Goal: Information Seeking & Learning: Learn about a topic

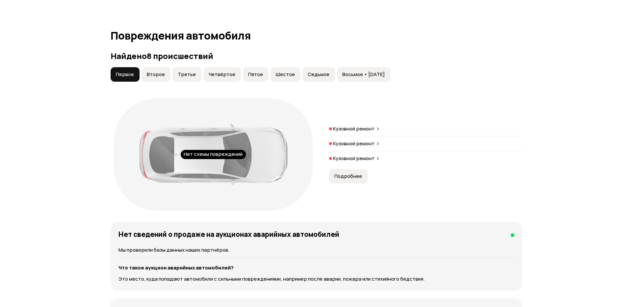
scroll to position [625, 0]
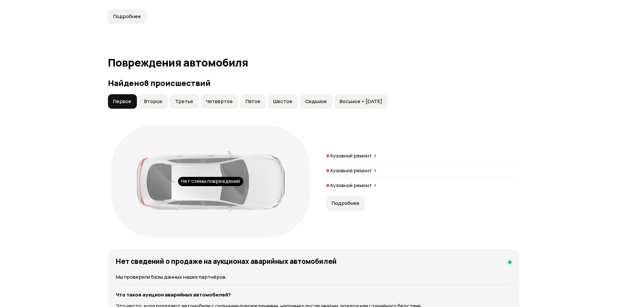
click at [153, 104] on span "Второе" at bounding box center [153, 101] width 18 height 7
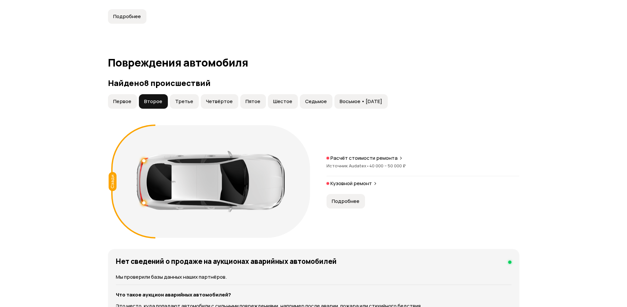
click at [185, 98] on span "Третье" at bounding box center [184, 101] width 18 height 7
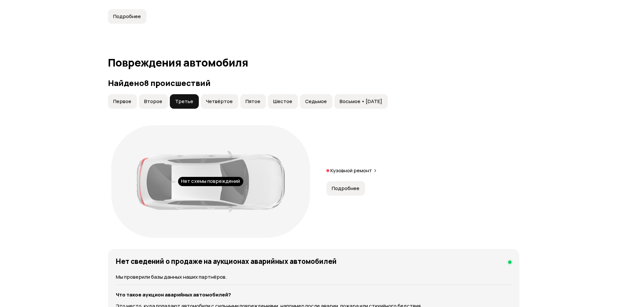
click at [213, 98] on span "Четвёртое" at bounding box center [219, 101] width 27 height 7
click at [251, 98] on span "Пятое" at bounding box center [253, 101] width 15 height 7
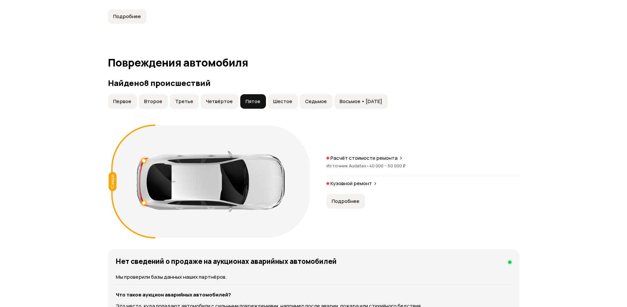
click at [274, 98] on span "Шестое" at bounding box center [282, 101] width 19 height 7
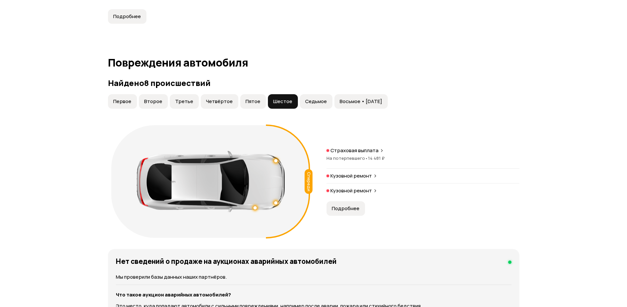
click at [305, 99] on span "Седьмое" at bounding box center [316, 101] width 22 height 7
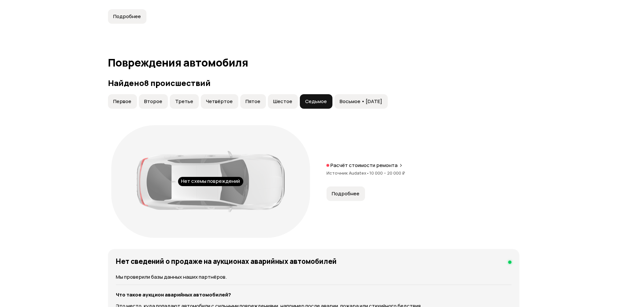
click at [341, 98] on span "Восьмое • [DATE]" at bounding box center [361, 101] width 42 height 7
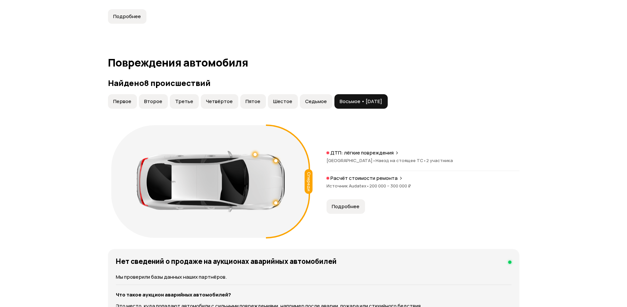
click at [371, 188] on span "200 000 – 300 000 ₽" at bounding box center [390, 186] width 42 height 6
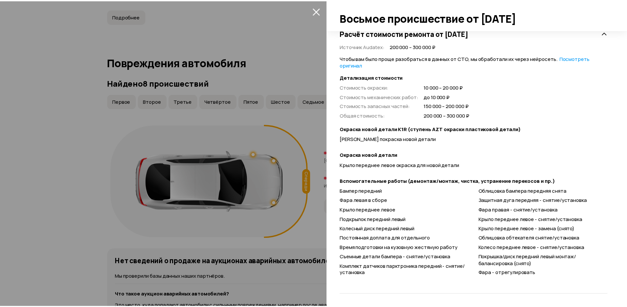
scroll to position [143, 0]
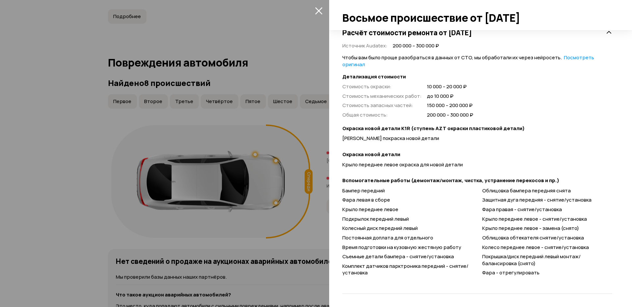
click at [261, 151] on div at bounding box center [316, 153] width 632 height 307
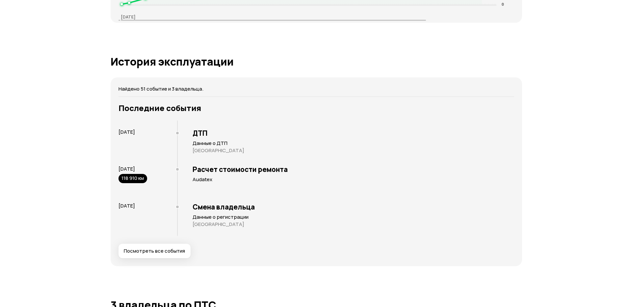
scroll to position [1218, 0]
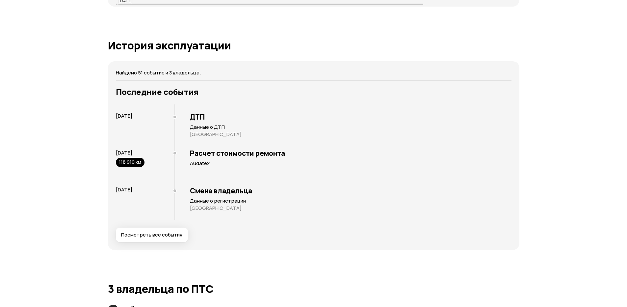
click at [149, 236] on span "Посмотреть все события" at bounding box center [151, 234] width 61 height 7
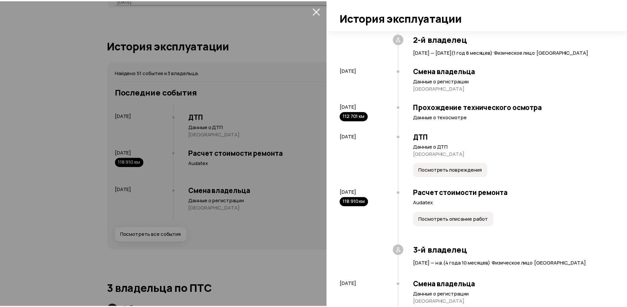
scroll to position [2229, 0]
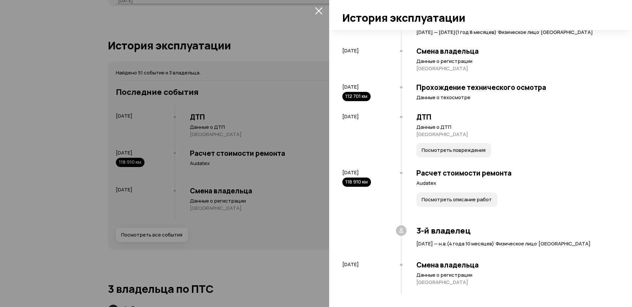
click at [442, 197] on span "Посмотреть описание работ" at bounding box center [457, 199] width 70 height 7
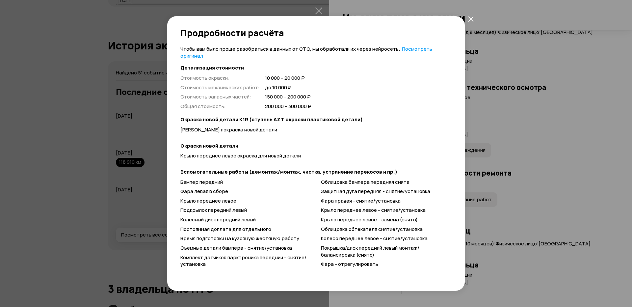
click at [472, 21] on icon "закрыть" at bounding box center [471, 19] width 6 height 6
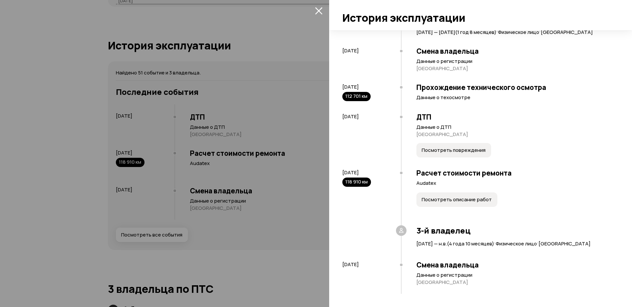
click at [316, 13] on icon "закрыть" at bounding box center [318, 10] width 7 height 7
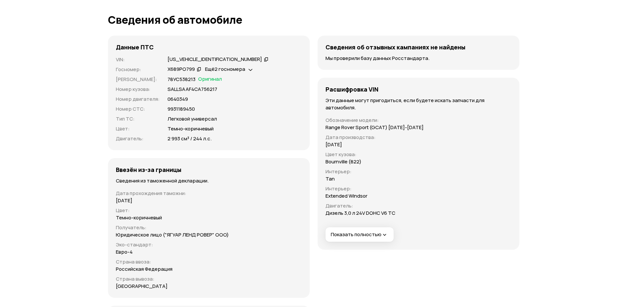
scroll to position [2041, 0]
click at [246, 71] on div "Ещё 2 госномера" at bounding box center [228, 69] width 51 height 7
click at [288, 71] on div "Х689РО799   Ещё 2 госномера" at bounding box center [235, 69] width 134 height 7
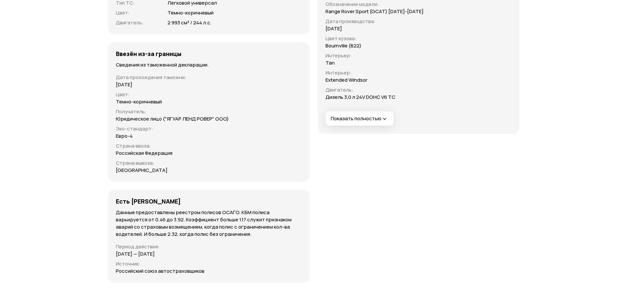
scroll to position [2173, 0]
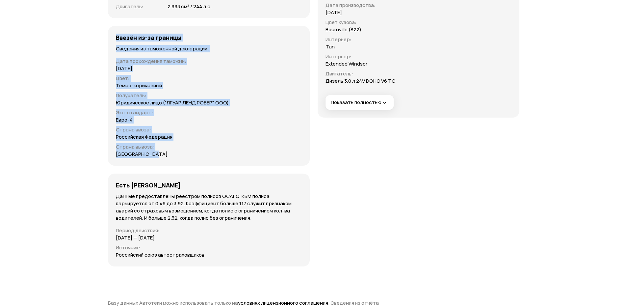
drag, startPoint x: 252, startPoint y: 161, endPoint x: 114, endPoint y: 36, distance: 186.4
click at [114, 36] on div "Ввезён из-за границы Сведения из таможенной декларации. Дата прохождения таможн…" at bounding box center [209, 96] width 202 height 140
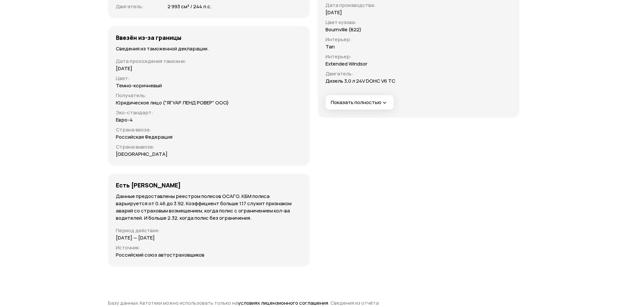
click at [336, 130] on div "Сведения об отзывных кампаниях не найдены Мы проверили базу данных Росстандарта…" at bounding box center [419, 85] width 202 height 363
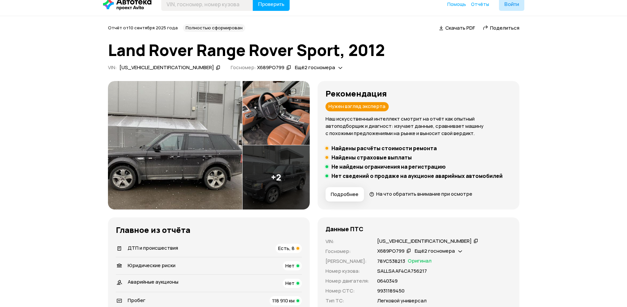
scroll to position [0, 0]
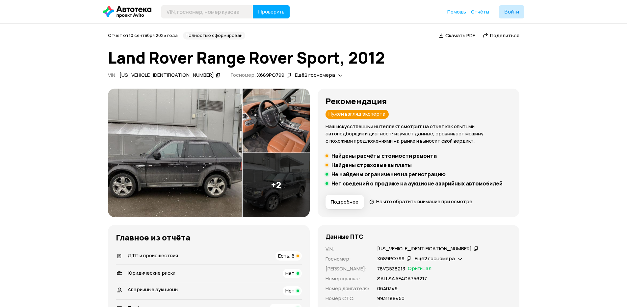
click at [190, 173] on img at bounding box center [175, 153] width 134 height 128
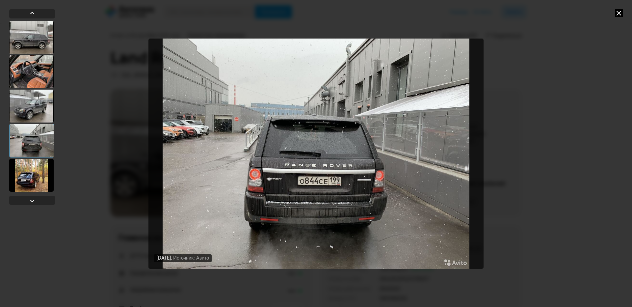
click at [236, 179] on img "Go to Slide 4" at bounding box center [315, 154] width 335 height 230
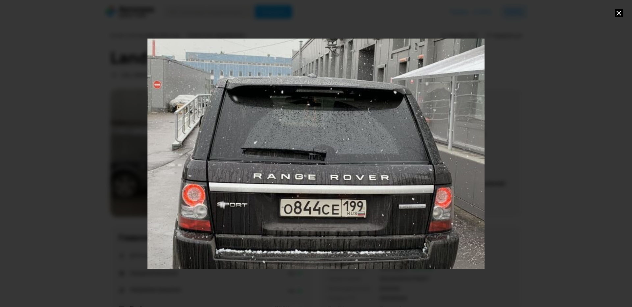
click at [236, 179] on div "Go to Slide 4" at bounding box center [316, 153] width 674 height 460
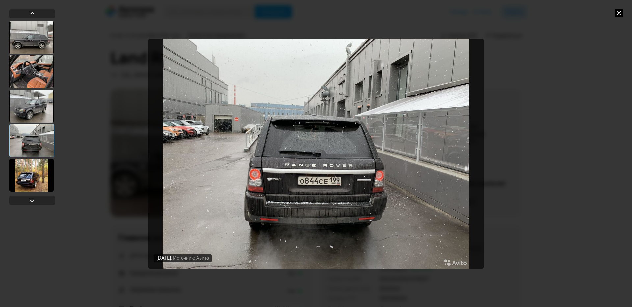
click at [529, 134] on div "[DATE] Источник: Авито [DATE] Источник: Авито [DATE] Источник: Авито [DATE] Ист…" at bounding box center [316, 153] width 632 height 307
click at [621, 14] on icon at bounding box center [619, 13] width 8 height 8
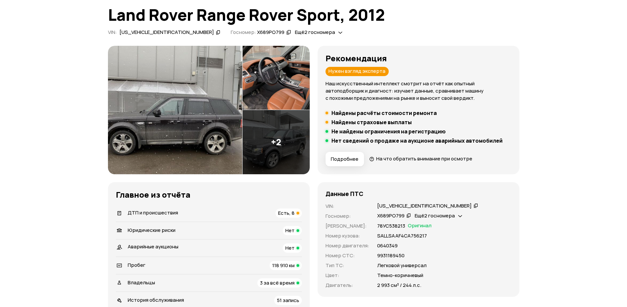
scroll to position [132, 0]
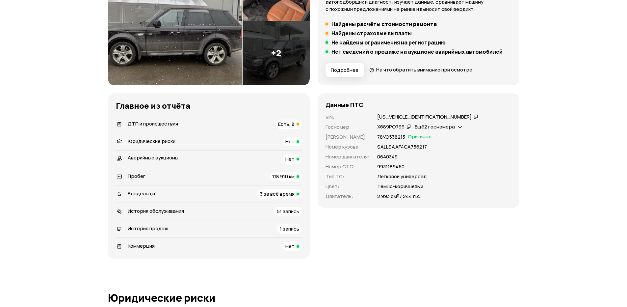
click at [340, 234] on div "Данные ПТС VIN : [US_VEHICLE_IDENTIFICATION_NUMBER]   Госномер : Х689РО799   Ещ…" at bounding box center [419, 176] width 202 height 166
click at [292, 125] on span "Есть, 8" at bounding box center [286, 123] width 16 height 7
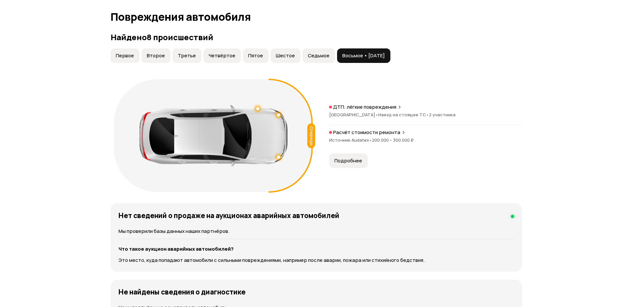
scroll to position [682, 0]
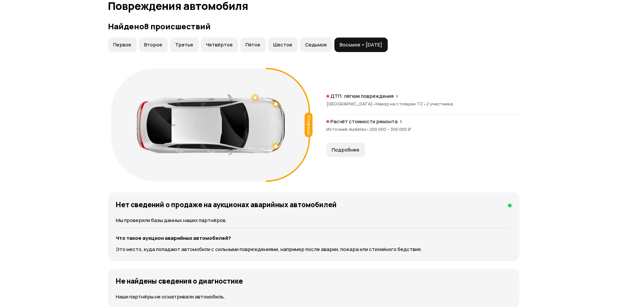
click at [310, 42] on span "Седьмое" at bounding box center [316, 44] width 22 height 7
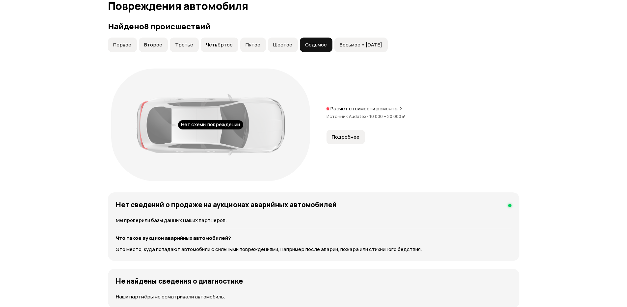
click at [282, 42] on span "Шестое" at bounding box center [282, 44] width 19 height 7
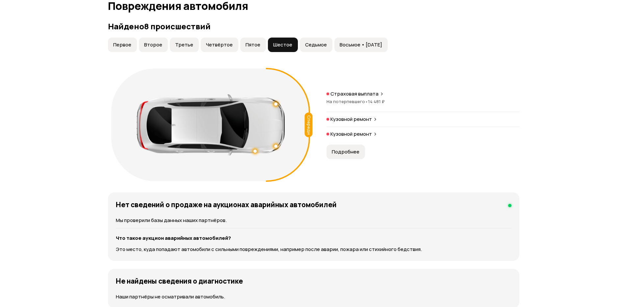
click at [263, 39] on div "Первое Второе Третье Четвёртое Пятое Шестое Седьмое Восьмое • [DATE]" at bounding box center [248, 45] width 282 height 14
click at [258, 45] on button "Пятое" at bounding box center [253, 45] width 26 height 14
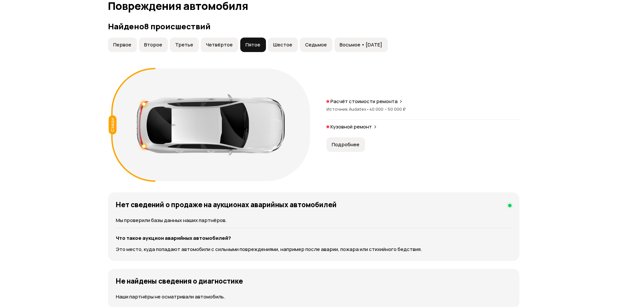
click at [126, 44] on span "Первое" at bounding box center [122, 44] width 18 height 7
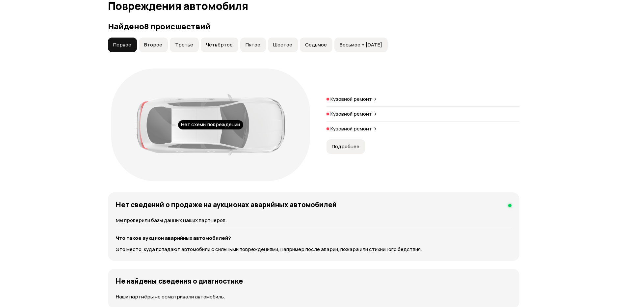
click at [348, 96] on p "Кузовной ремонт" at bounding box center [350, 99] width 41 height 7
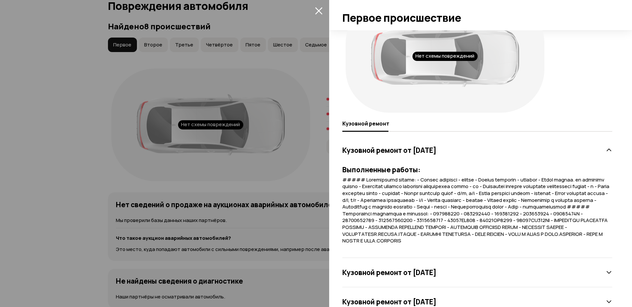
scroll to position [56, 0]
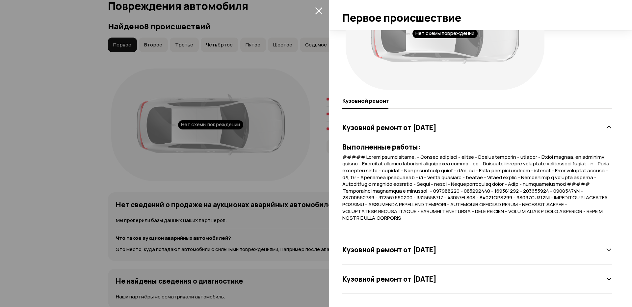
click at [269, 51] on div at bounding box center [316, 153] width 632 height 307
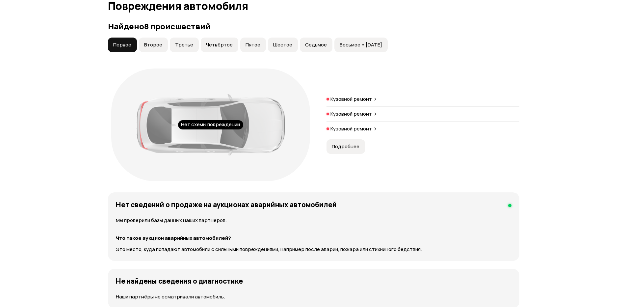
click at [350, 45] on span "Восьмое • [DATE]" at bounding box center [361, 44] width 42 height 7
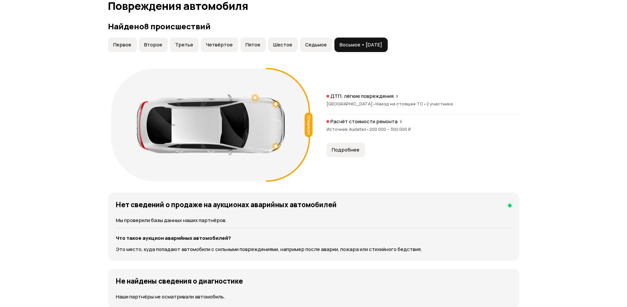
click at [346, 122] on p "Расчёт стоимости ремонта" at bounding box center [363, 121] width 67 height 7
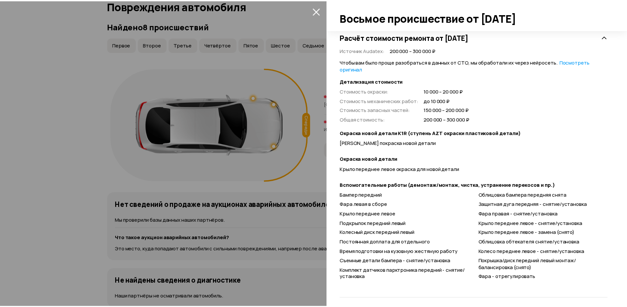
scroll to position [143, 0]
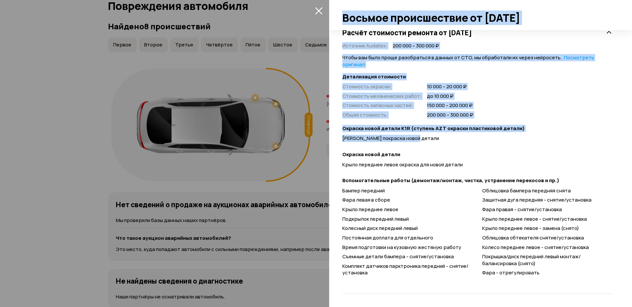
drag, startPoint x: 420, startPoint y: 137, endPoint x: 319, endPoint y: 137, distance: 101.7
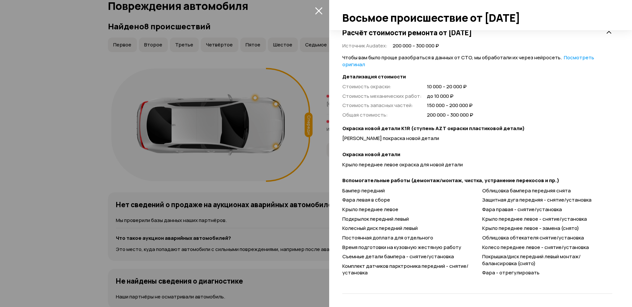
click at [424, 152] on strong "Окраска новой детали" at bounding box center [477, 154] width 270 height 7
drag, startPoint x: 466, startPoint y: 163, endPoint x: 390, endPoint y: 163, distance: 76.4
click at [390, 163] on div "Крыло переднее левое окраска для новой детали" at bounding box center [477, 164] width 270 height 7
click at [317, 8] on icon "закрыть" at bounding box center [318, 10] width 7 height 7
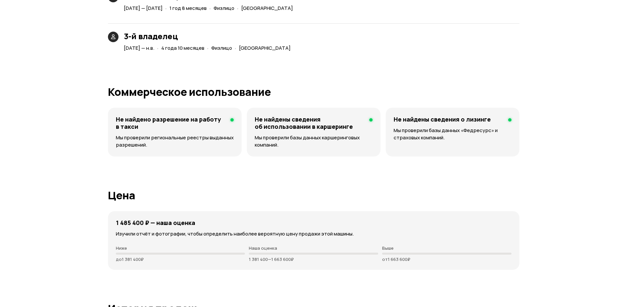
scroll to position [1406, 0]
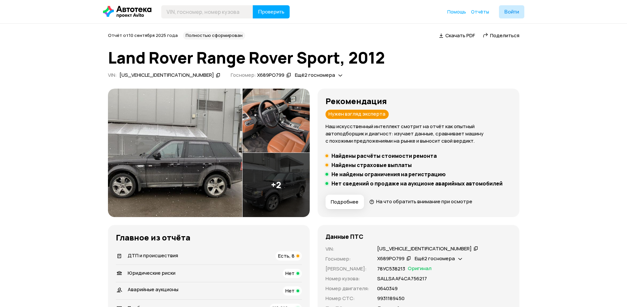
click at [295, 72] on span "Ещё 2 госномера" at bounding box center [315, 74] width 40 height 7
click at [355, 63] on h1 "Land Rover Range Rover Sport, 2012" at bounding box center [313, 58] width 411 height 18
click at [196, 161] on img at bounding box center [175, 153] width 134 height 128
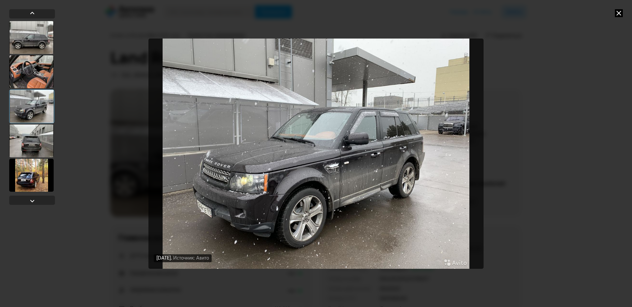
click at [513, 114] on div "[DATE] Источник: Авито [DATE] Источник: Авито [DATE] Источник: Авито [DATE] Ист…" at bounding box center [316, 153] width 632 height 307
click at [618, 13] on icon at bounding box center [619, 13] width 8 height 8
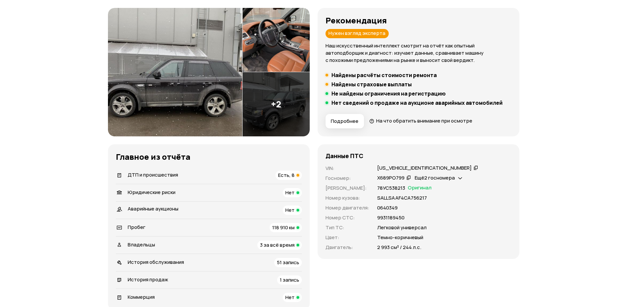
scroll to position [165, 0]
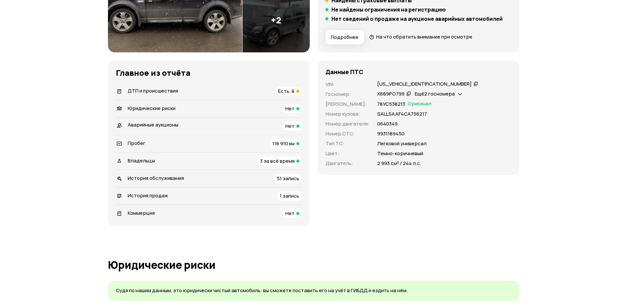
click at [214, 197] on div "История продаж 1 запись" at bounding box center [209, 195] width 186 height 9
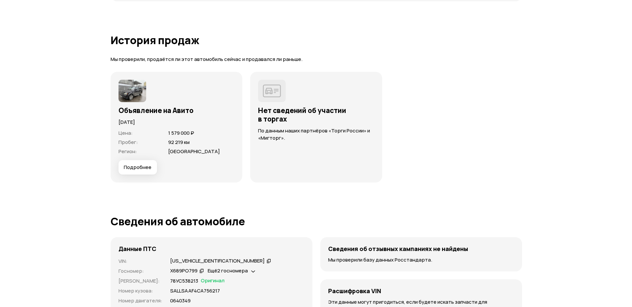
scroll to position [1873, 0]
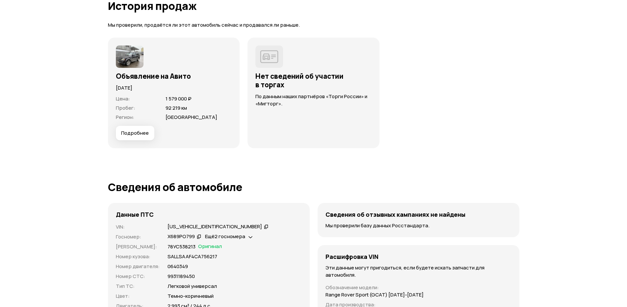
click at [138, 134] on span "Подробнее" at bounding box center [135, 133] width 28 height 7
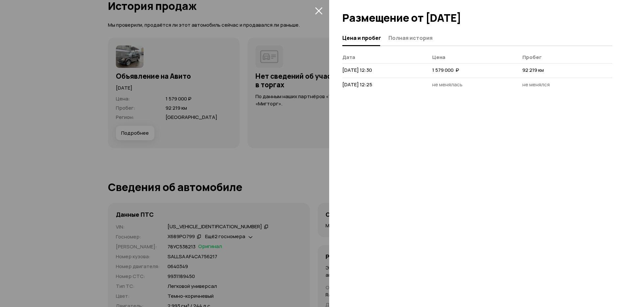
click at [464, 72] on td "1 579 000  ₽" at bounding box center [477, 71] width 90 height 14
click at [436, 72] on span "1 579 000  ₽" at bounding box center [445, 69] width 27 height 7
click at [407, 37] on span "Полная история" at bounding box center [410, 38] width 44 height 7
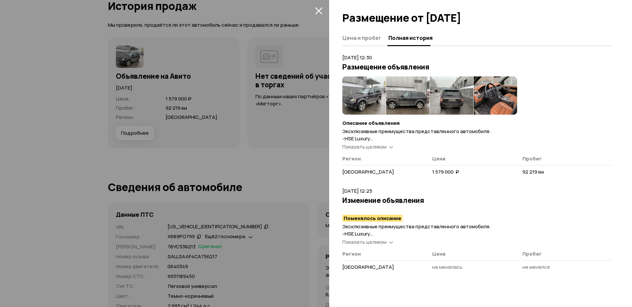
click at [369, 146] on span "Показать целиком" at bounding box center [364, 146] width 44 height 7
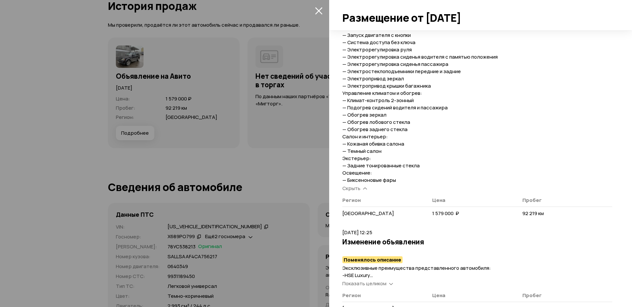
scroll to position [582, 0]
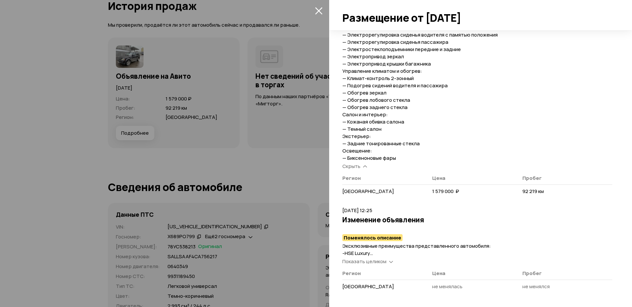
click at [373, 261] on span "Показать целиком" at bounding box center [364, 261] width 44 height 7
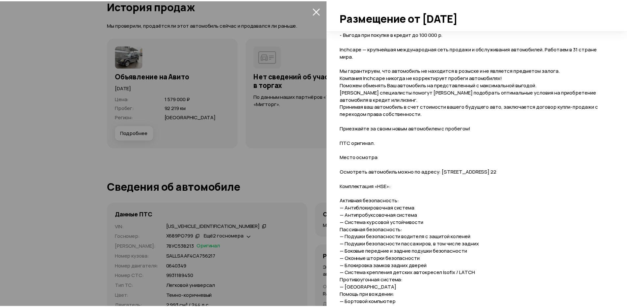
scroll to position [944, 0]
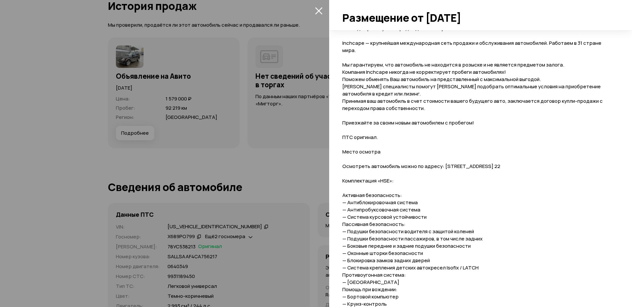
click at [309, 172] on div at bounding box center [316, 153] width 632 height 307
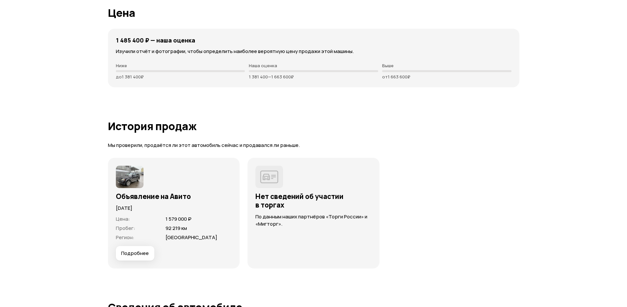
scroll to position [1676, 0]
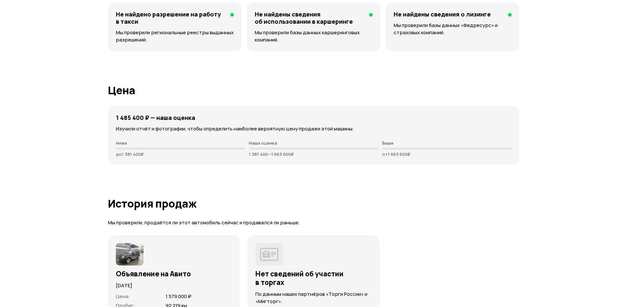
drag, startPoint x: 113, startPoint y: 115, endPoint x: 431, endPoint y: 157, distance: 320.1
click at [431, 157] on div "1 485 400 ₽ — наша оценка Изучили отчёт и фотографии, чтобы определить наиболее…" at bounding box center [313, 135] width 411 height 59
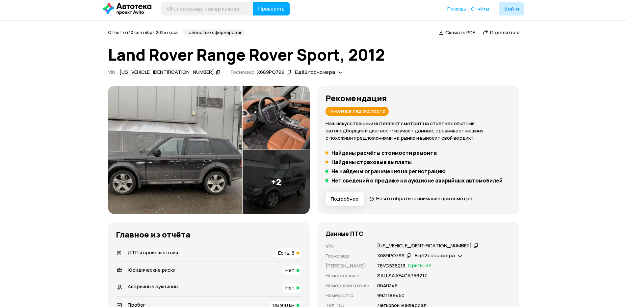
scroll to position [0, 0]
